Goal: Information Seeking & Learning: Check status

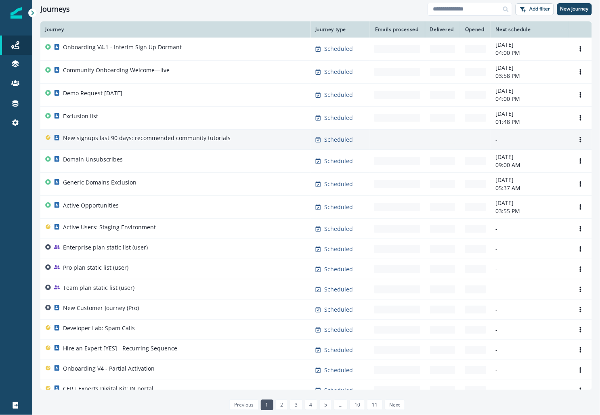
click at [107, 140] on p "New signups last 90 days: recommended community tutorials" at bounding box center [147, 138] width 168 height 8
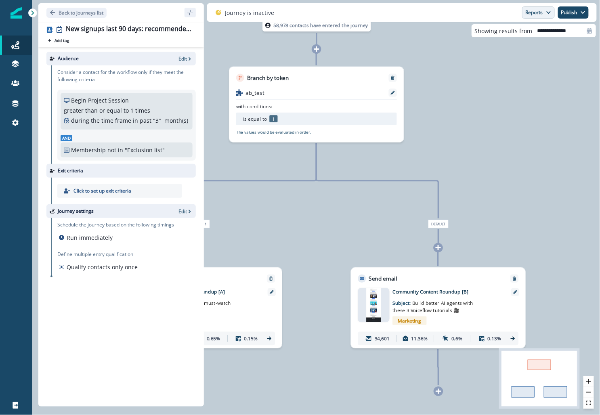
click at [529, 10] on button "Reports" at bounding box center [538, 12] width 33 height 12
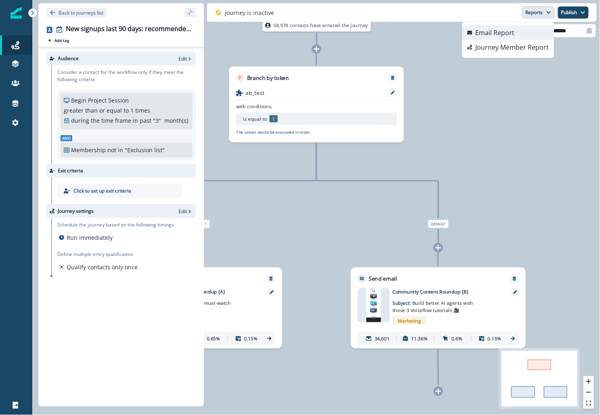
click at [509, 34] on p "Email Report" at bounding box center [495, 33] width 39 height 10
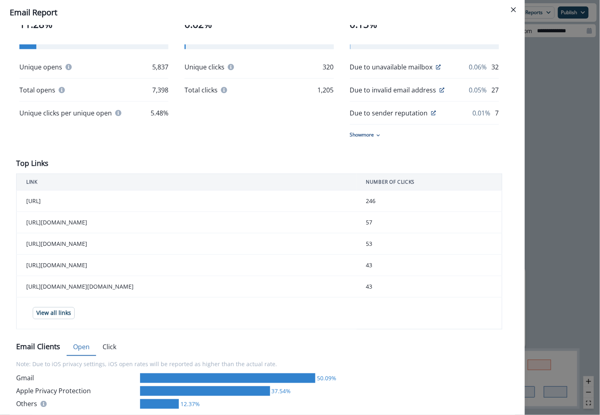
scroll to position [308, 0]
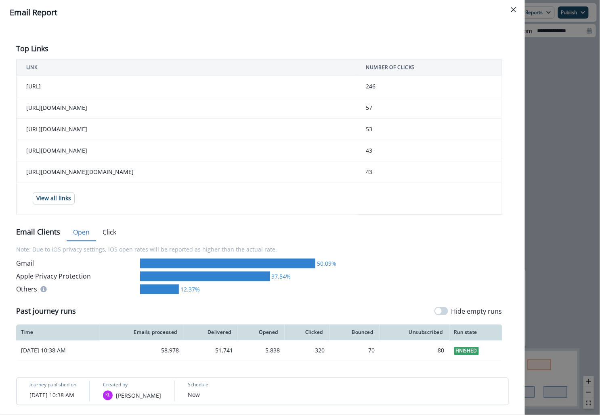
click at [552, 177] on div "**********" at bounding box center [300, 207] width 600 height 415
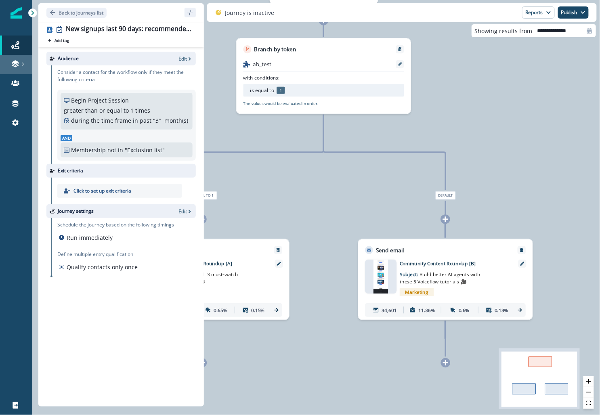
click at [21, 69] on link at bounding box center [16, 64] width 32 height 19
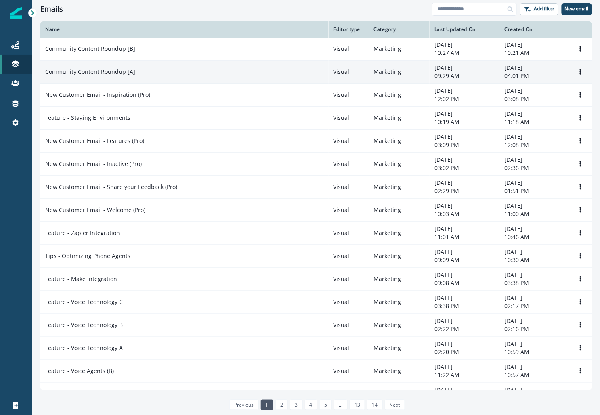
click at [86, 72] on p "Community Content Roundup [A]" at bounding box center [90, 72] width 90 height 8
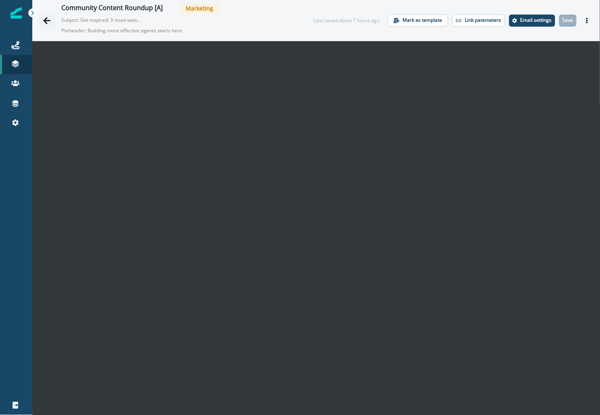
click at [46, 21] on icon "Go back" at bounding box center [47, 21] width 8 height 8
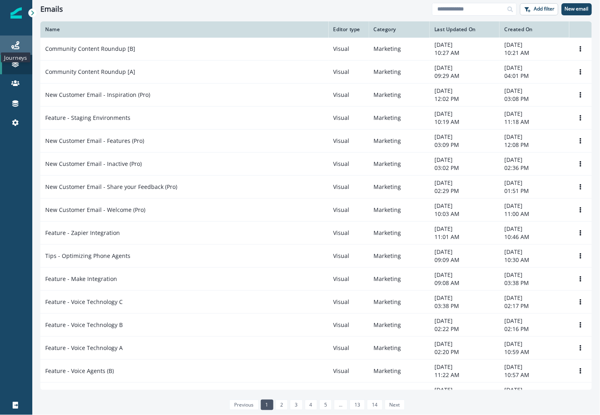
click at [15, 46] on icon at bounding box center [15, 45] width 8 height 8
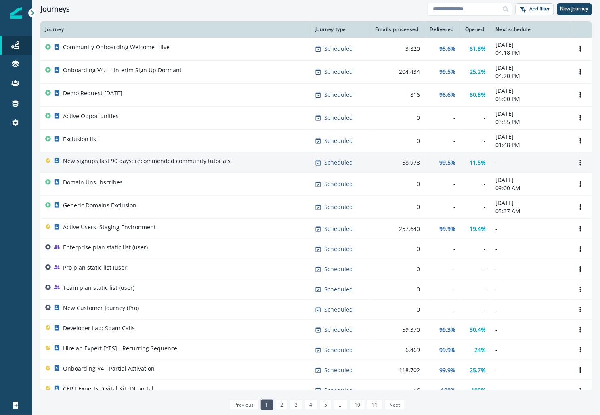
click at [394, 163] on div "58,978" at bounding box center [397, 163] width 46 height 8
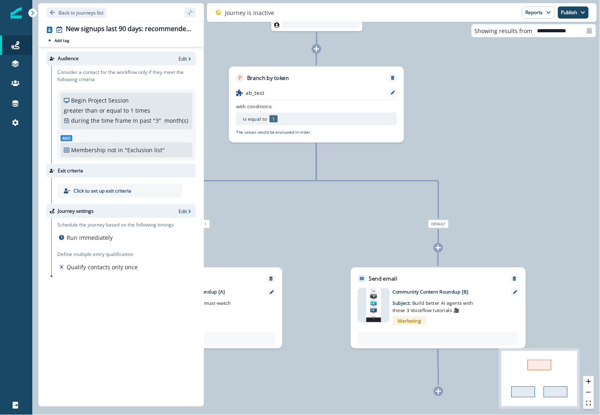
click at [535, 19] on div "Journey is inactive Reports Email Report Journey Member Report Publish as activ…" at bounding box center [402, 12] width 390 height 19
click at [534, 15] on button "Reports" at bounding box center [538, 12] width 33 height 12
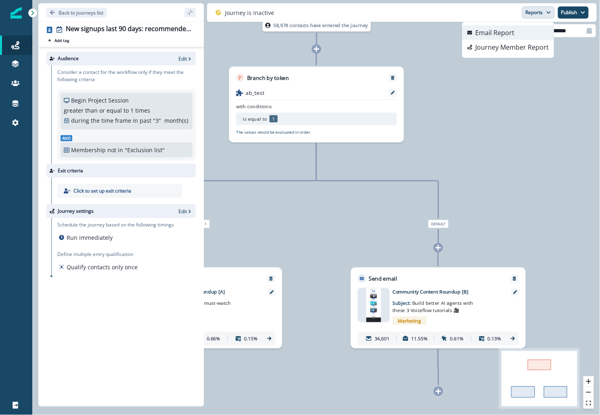
click at [474, 33] on div "Email Report" at bounding box center [491, 33] width 47 height 10
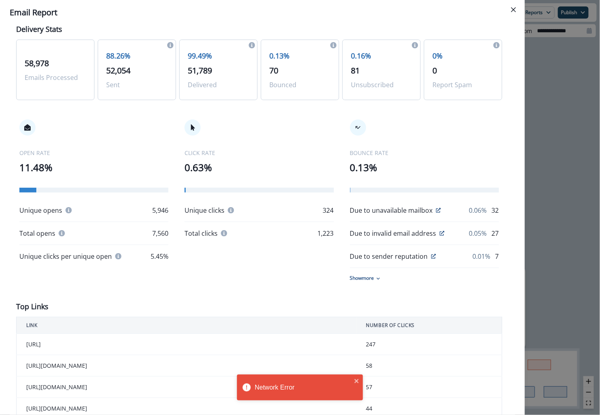
scroll to position [39, 0]
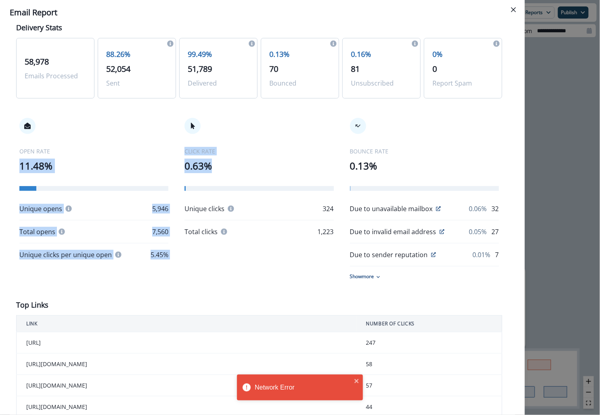
drag, startPoint x: 163, startPoint y: 155, endPoint x: 236, endPoint y: 179, distance: 76.8
click at [236, 179] on div "OPEN RATE 11.48% Unique opens 5,946 Total opens 7,560 Unique clicks per unique …" at bounding box center [259, 199] width 486 height 195
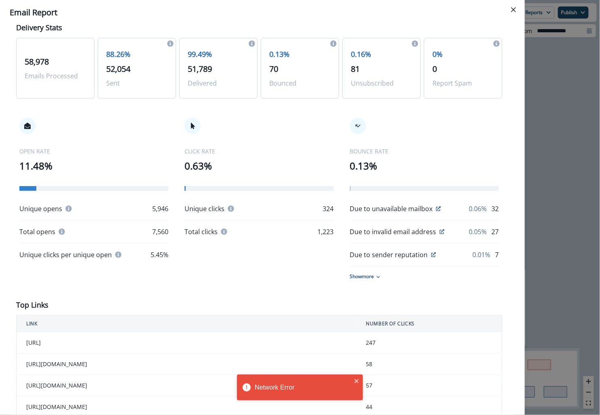
click at [235, 180] on div "CLICK RATE 0.63% Unique clicks 324 Total clicks 1,223" at bounding box center [259, 177] width 149 height 119
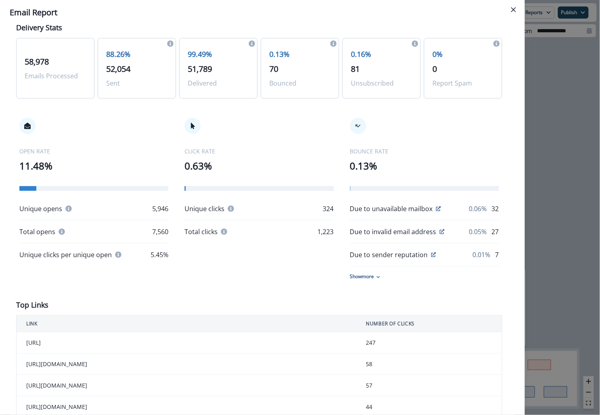
click at [555, 165] on div "**********" at bounding box center [300, 207] width 600 height 415
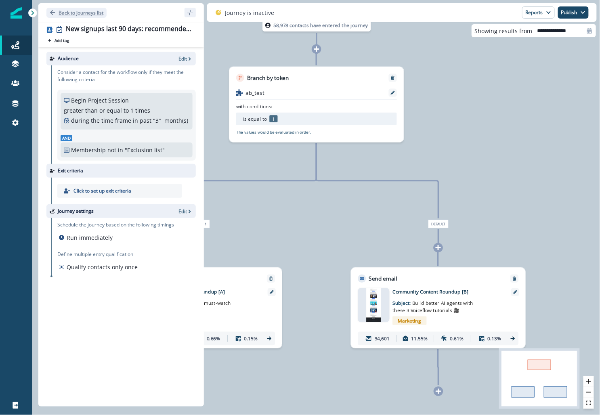
click at [67, 13] on p "Back to journeys list" at bounding box center [81, 12] width 45 height 7
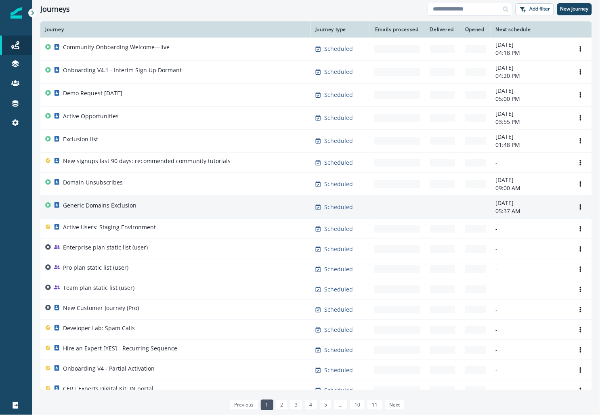
scroll to position [24, 0]
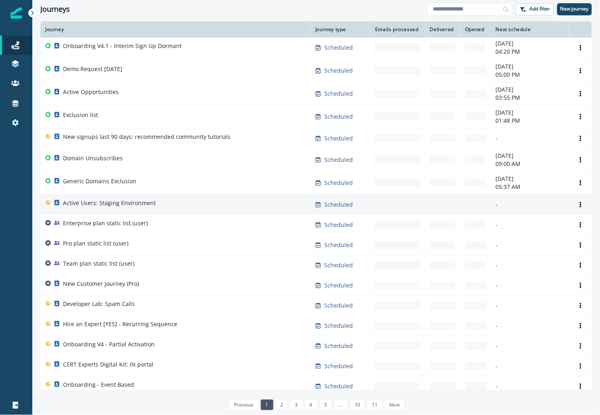
click at [299, 200] on div "Active Users: Staging Environment" at bounding box center [175, 204] width 261 height 11
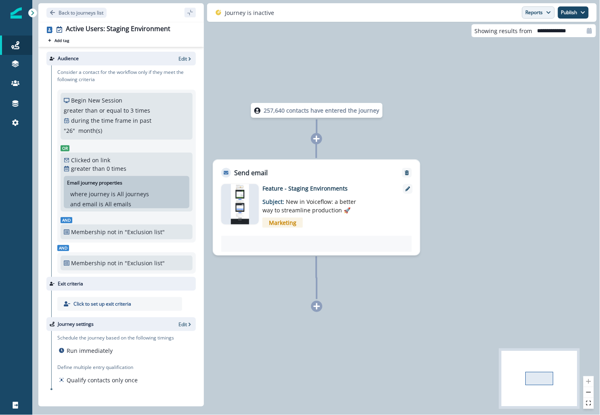
click at [527, 18] on button "Reports" at bounding box center [538, 12] width 33 height 12
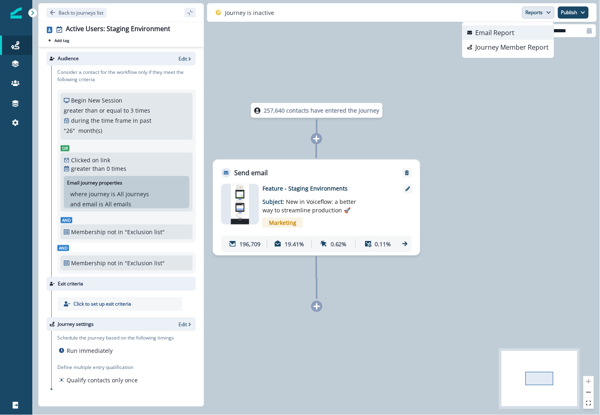
click at [507, 32] on p "Email Report" at bounding box center [495, 33] width 39 height 10
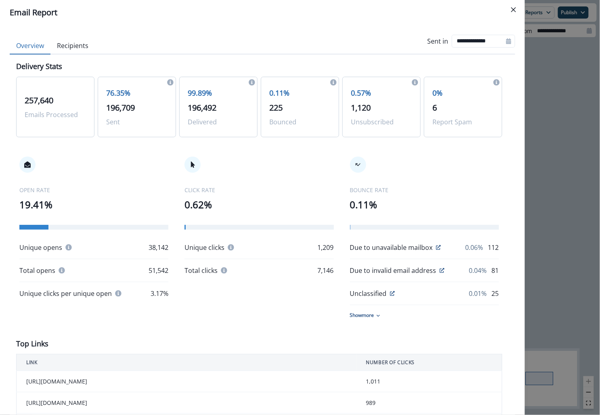
click at [549, 162] on div "**********" at bounding box center [300, 207] width 600 height 415
